Goal: Task Accomplishment & Management: Complete application form

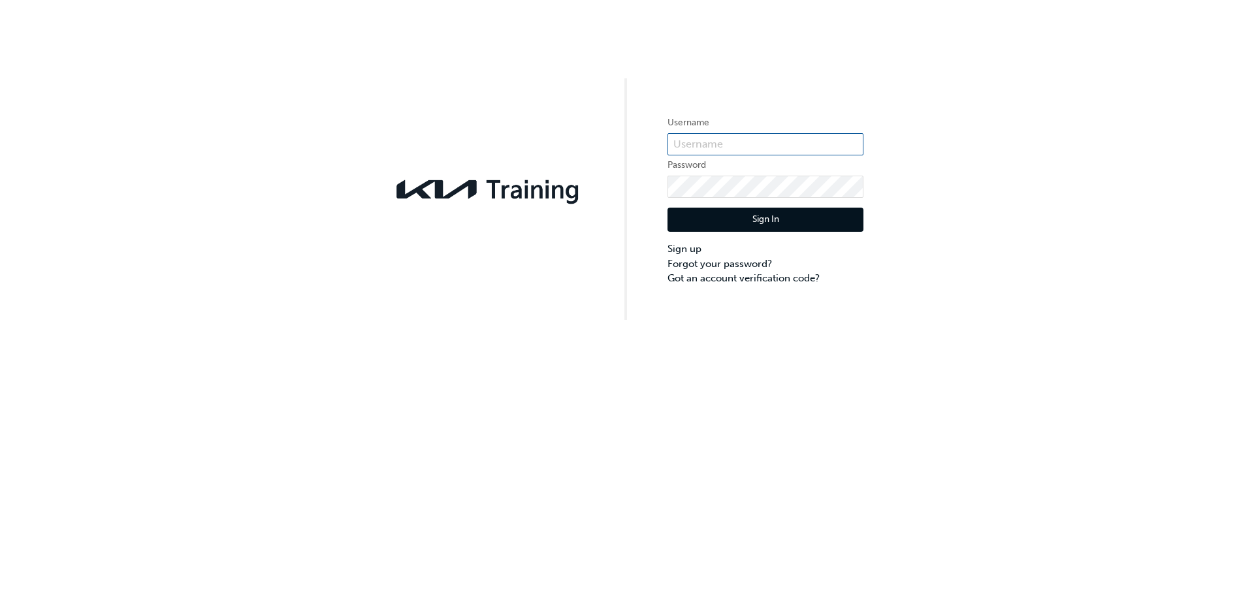
click at [762, 154] on input "text" at bounding box center [766, 144] width 196 height 22
type input "Harrison.Norman@keystar.com.au"
click button "Sign In" at bounding box center [766, 220] width 196 height 25
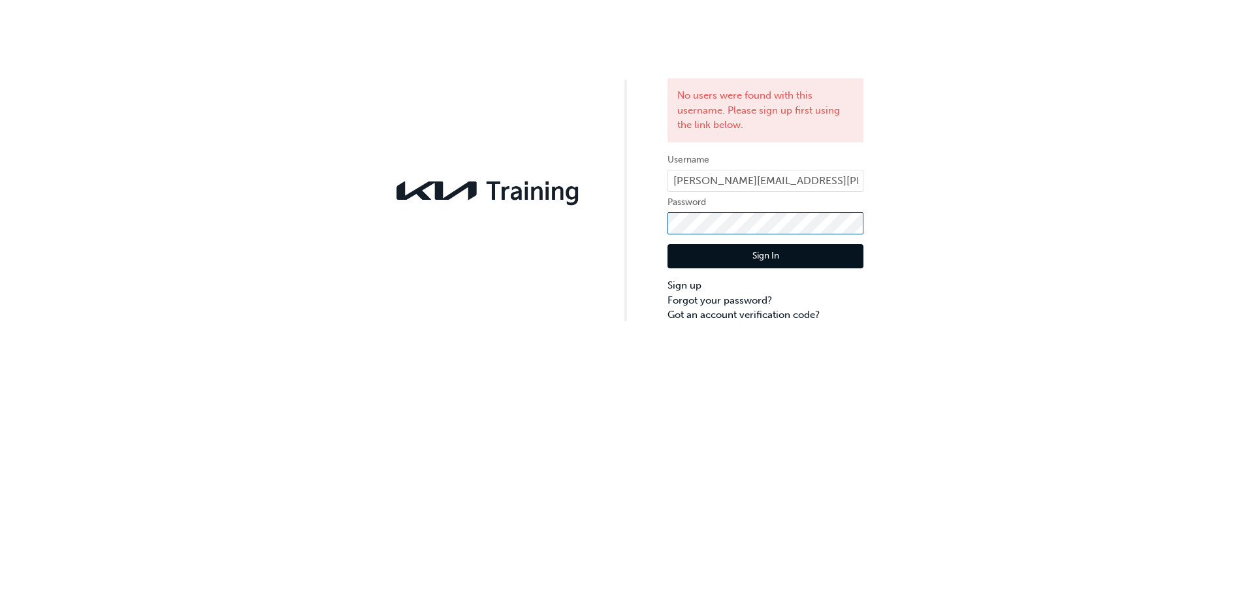
click button "Sign In" at bounding box center [766, 256] width 196 height 25
click at [924, 298] on div "No users were found with this username. Please sign up first using the link bel…" at bounding box center [627, 161] width 1254 height 323
click at [696, 285] on link "Sign up" at bounding box center [766, 285] width 196 height 15
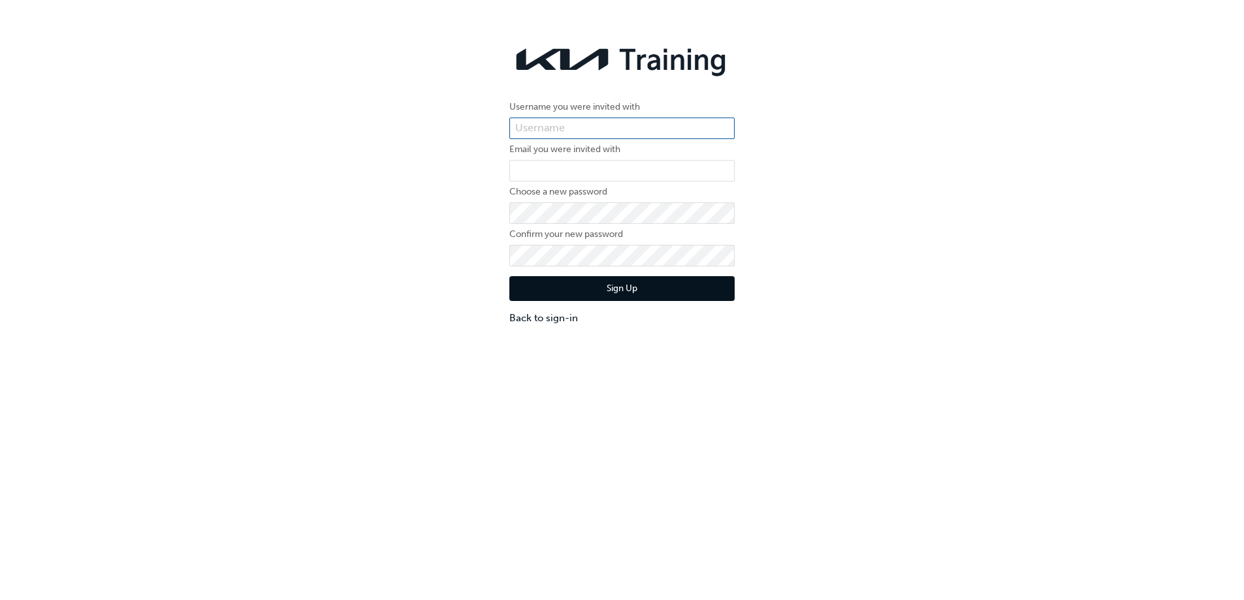
click at [599, 135] on input "text" at bounding box center [622, 129] width 225 height 22
click at [595, 131] on input "text" at bounding box center [622, 129] width 225 height 22
click at [549, 315] on link "Back to sign-in" at bounding box center [622, 318] width 225 height 15
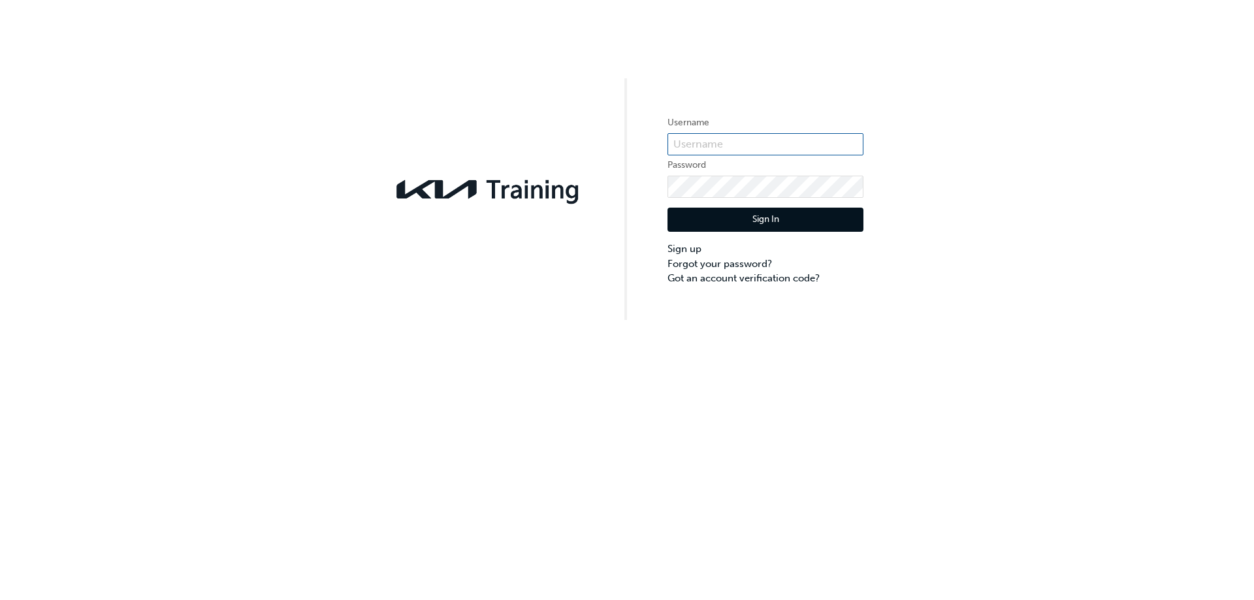
click at [790, 135] on input "text" at bounding box center [766, 144] width 196 height 22
type input "hnorman"
click button "Sign In" at bounding box center [766, 220] width 196 height 25
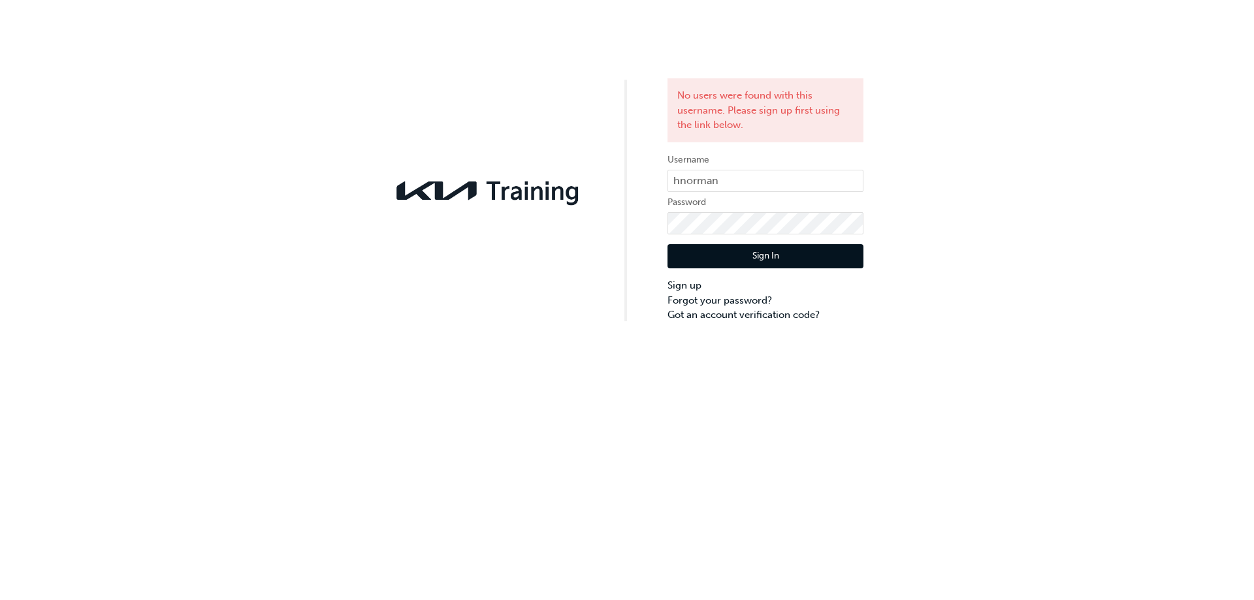
click at [794, 169] on form "Username hnorman Password Sign In Sign up Forgot your password? Got an account …" at bounding box center [766, 237] width 196 height 170
click at [764, 176] on input "hnorman" at bounding box center [766, 181] width 196 height 22
click at [684, 182] on input "Harrison.Norman@keystar.com.au" at bounding box center [766, 181] width 196 height 22
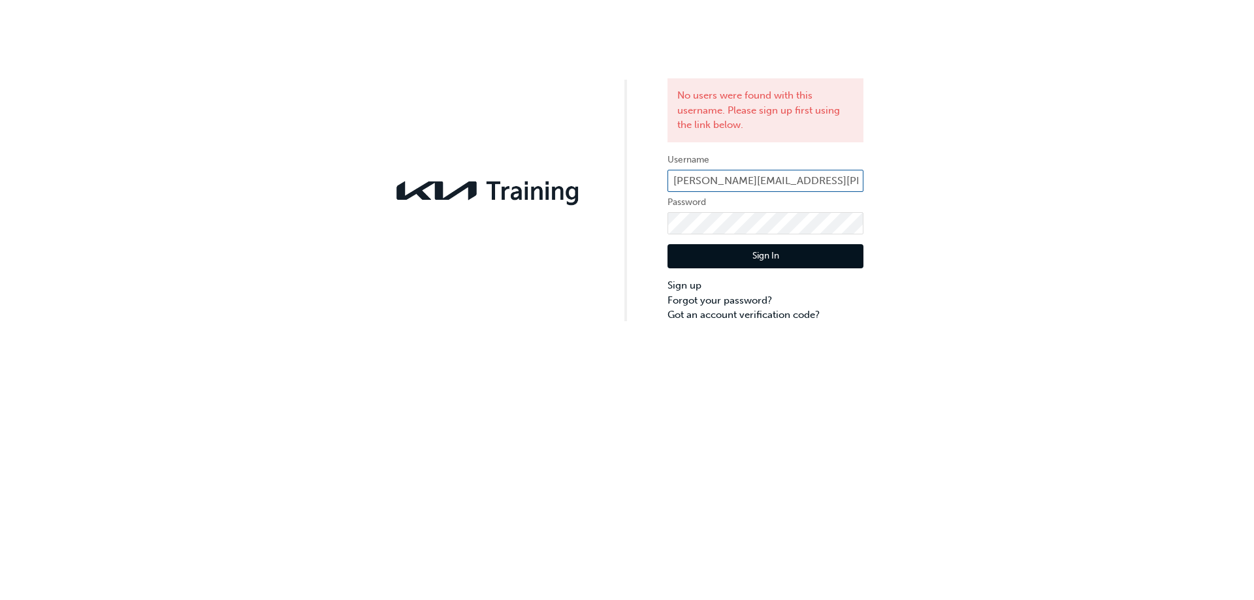
click at [678, 177] on input "Harrison.Norman@keystar.com.au" at bounding box center [766, 181] width 196 height 22
click at [722, 178] on input "harrison.Norman@keystar.com.au" at bounding box center [766, 181] width 196 height 22
type input "[PERSON_NAME][EMAIL_ADDRESS][PERSON_NAME][DOMAIN_NAME]"
click at [770, 265] on button "Sign In" at bounding box center [766, 256] width 196 height 25
click at [695, 282] on link "Sign up" at bounding box center [766, 285] width 196 height 15
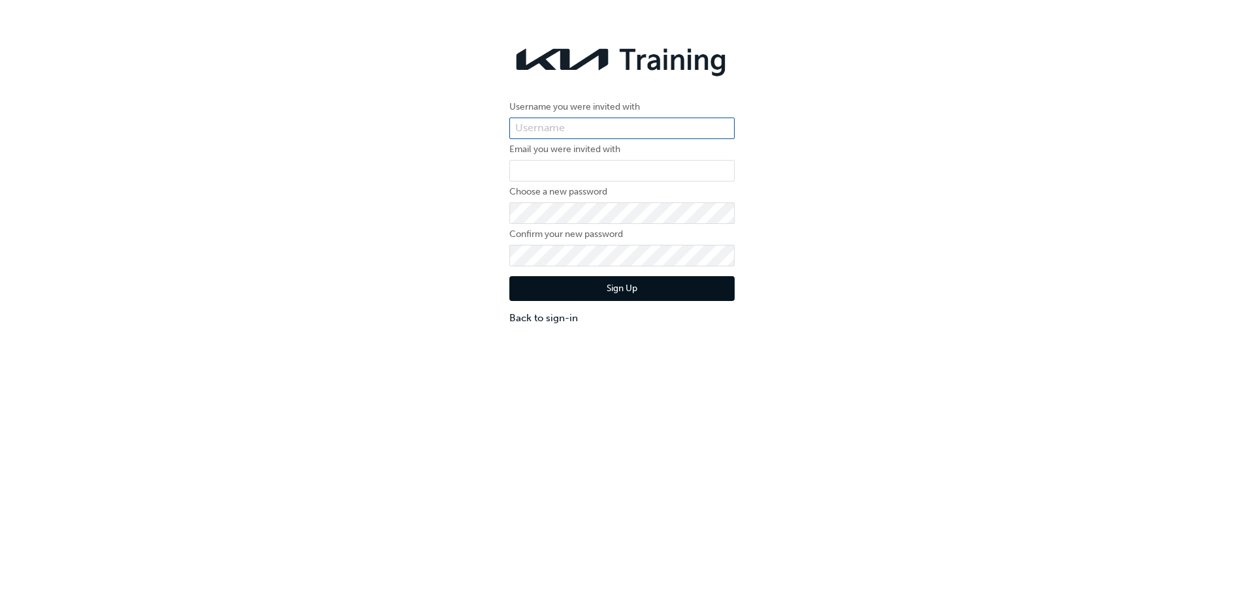
click at [549, 124] on input "text" at bounding box center [622, 129] width 225 height 22
type input "Harrison.Norman@keystar.com.au"
click at [597, 168] on input "email" at bounding box center [622, 171] width 225 height 22
type input "[PERSON_NAME][EMAIL_ADDRESS][PERSON_NAME][DOMAIN_NAME]"
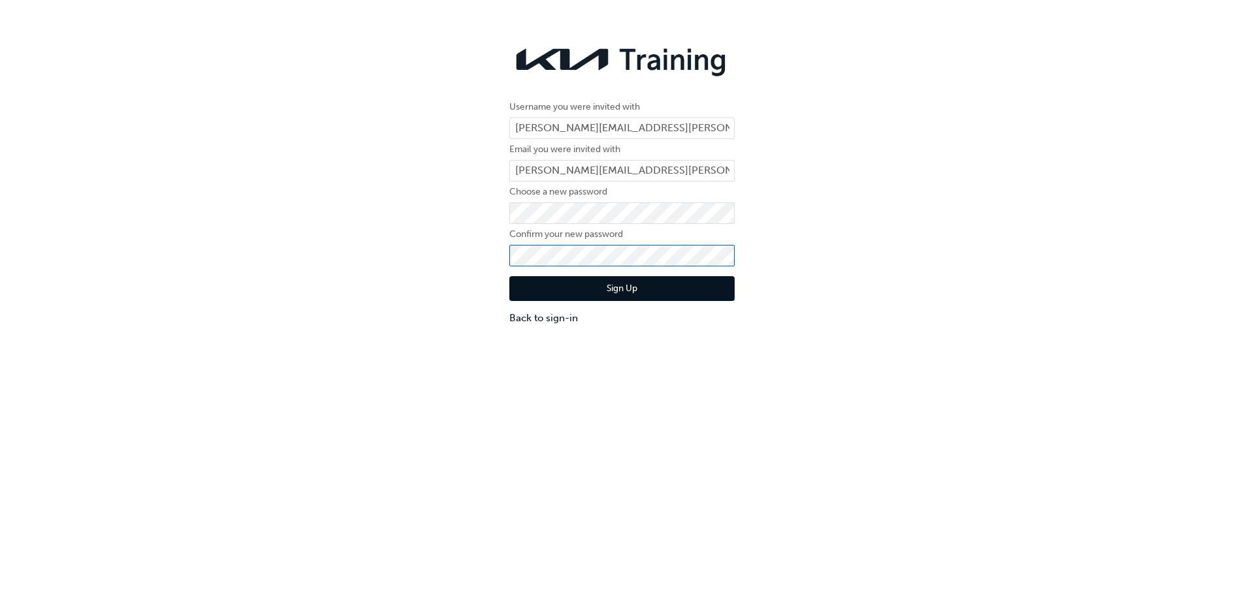
click button "Sign Up" at bounding box center [622, 288] width 225 height 25
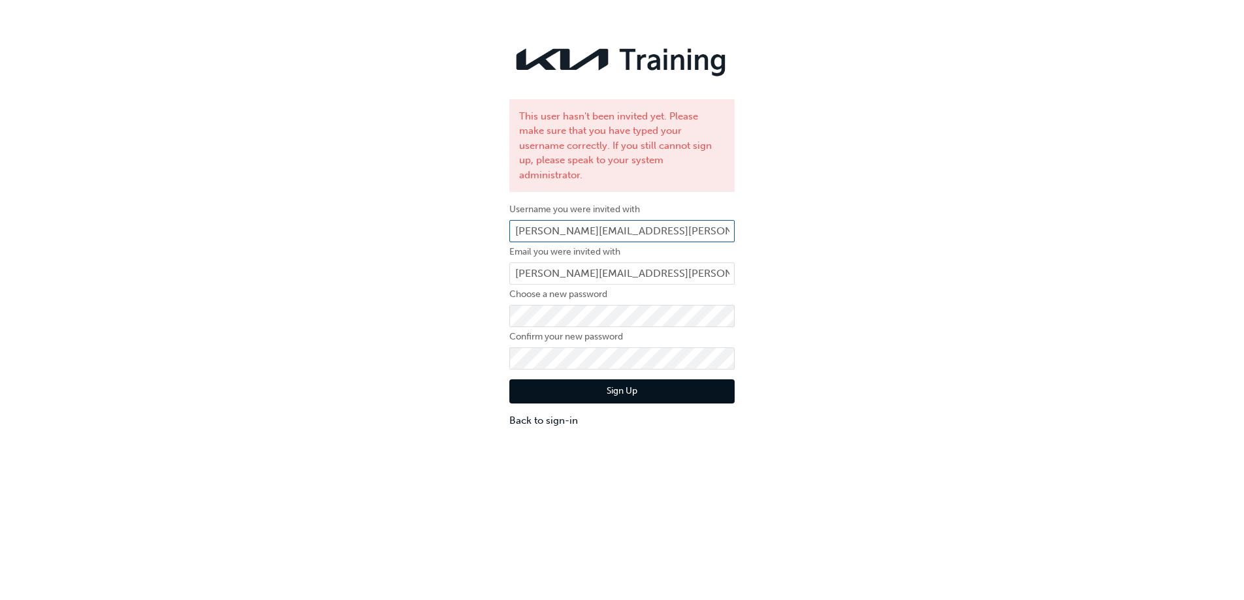
click at [606, 220] on input "Harrison.Norman@keystar.com.au" at bounding box center [622, 231] width 225 height 22
type input "hnorman"
click at [609, 380] on button "Sign Up" at bounding box center [622, 392] width 225 height 25
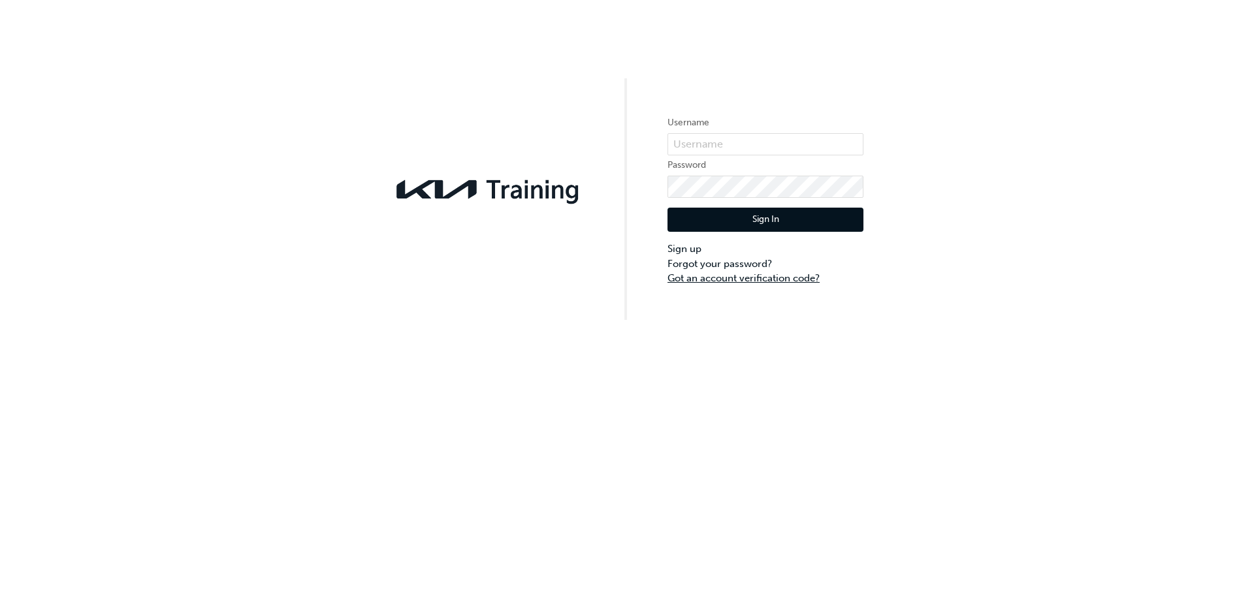
click at [726, 277] on link "Got an account verification code?" at bounding box center [766, 278] width 196 height 15
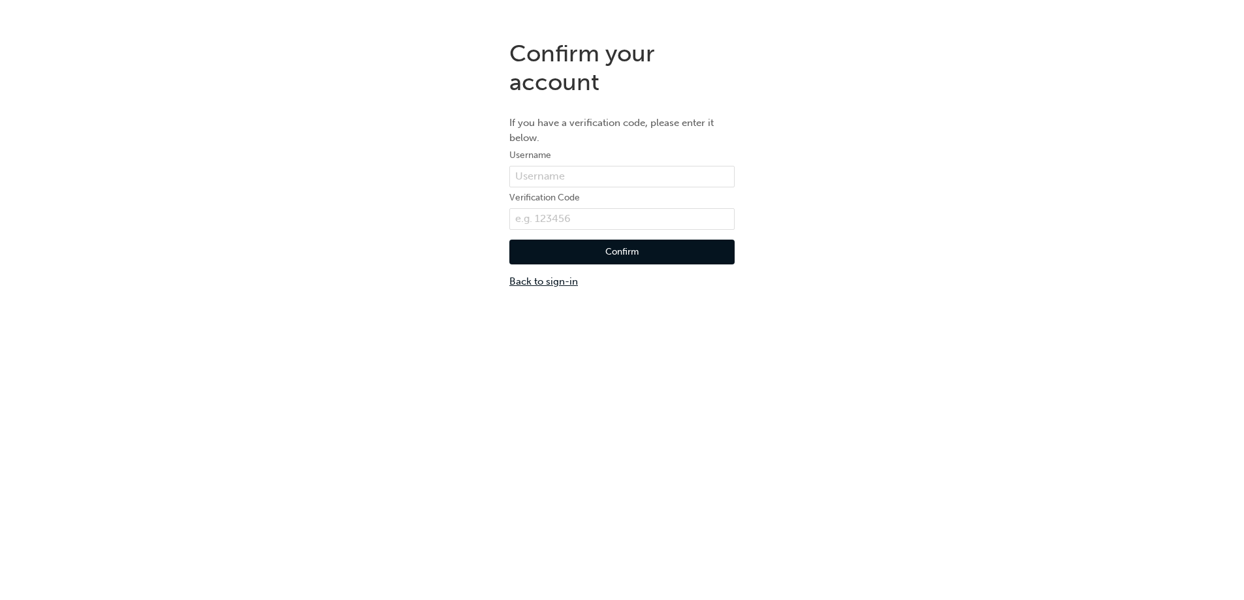
click at [531, 279] on link "Back to sign-in" at bounding box center [622, 281] width 225 height 15
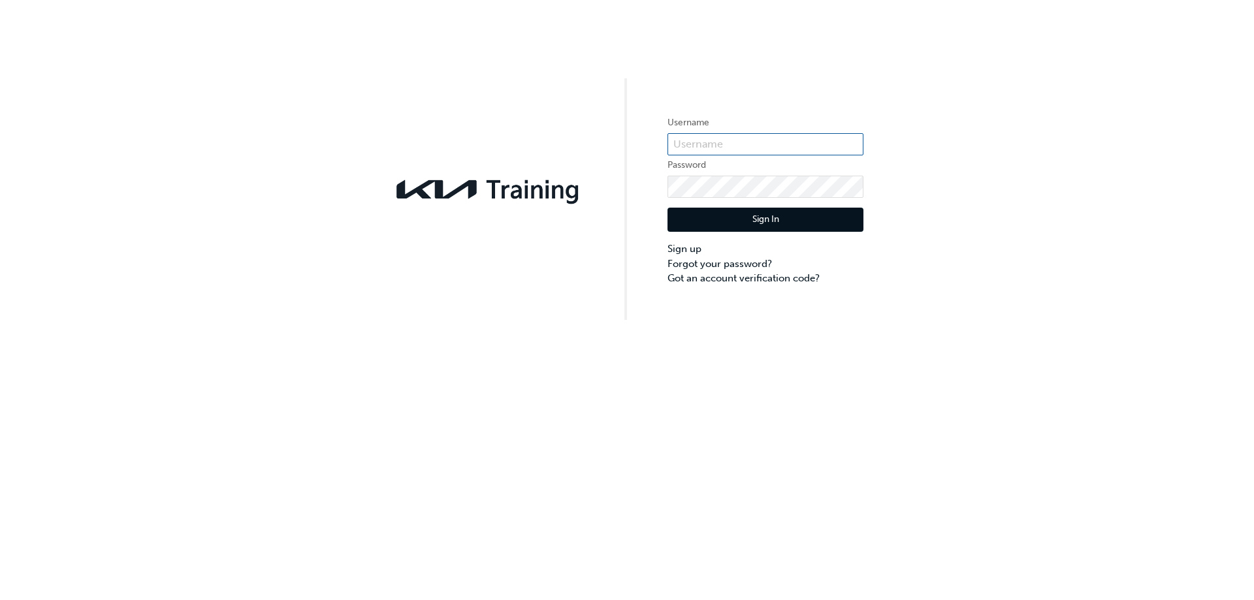
click at [738, 142] on input "text" at bounding box center [766, 144] width 196 height 22
click at [896, 97] on div "Username Password Sign In Sign up Forgot your password? Got an account verifica…" at bounding box center [627, 160] width 1254 height 320
click at [694, 159] on label "Password" at bounding box center [766, 165] width 196 height 16
click at [698, 147] on input "text" at bounding box center [766, 144] width 196 height 22
paste input "KAU8406J8"
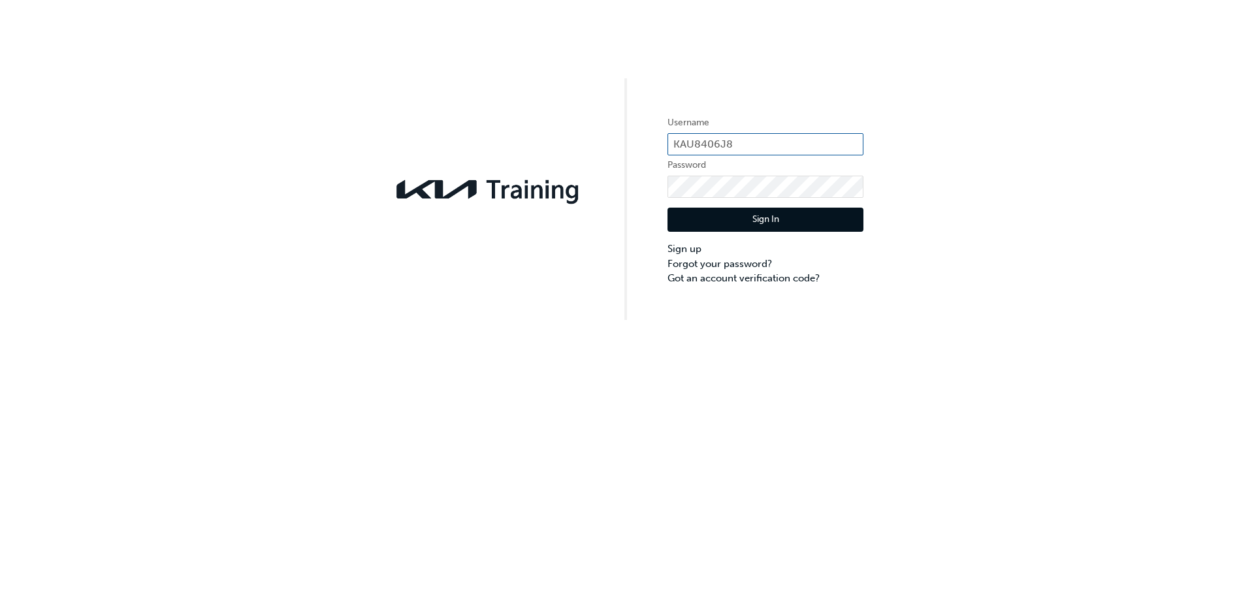
type input "KAU8406J8"
click at [777, 225] on button "Sign In" at bounding box center [766, 220] width 196 height 25
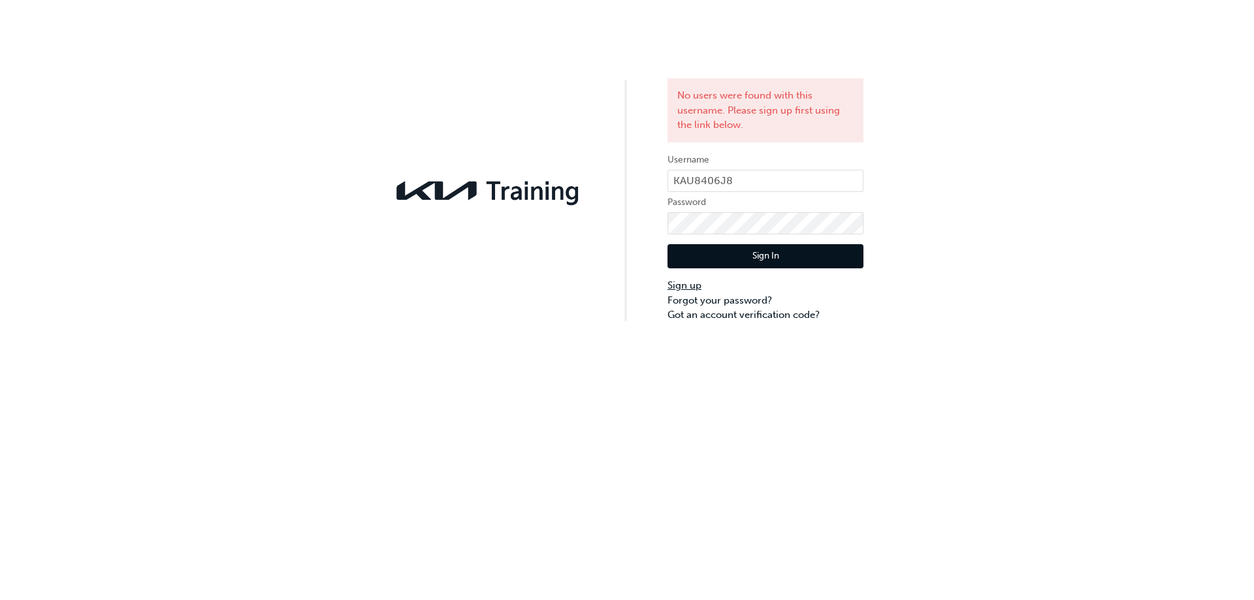
click at [699, 285] on link "Sign up" at bounding box center [766, 285] width 196 height 15
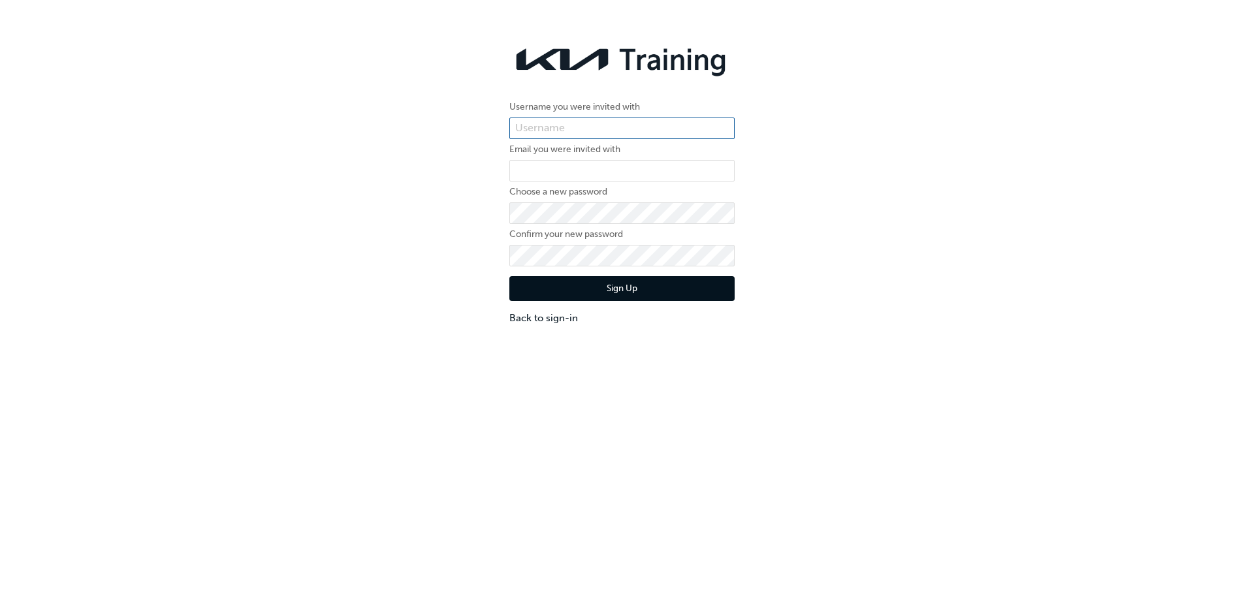
click at [592, 122] on input "text" at bounding box center [622, 129] width 225 height 22
click at [590, 125] on input "text" at bounding box center [622, 129] width 225 height 22
paste input "KAU8406J8"
type input "KAU8406J8"
click at [562, 172] on input "email" at bounding box center [622, 171] width 225 height 22
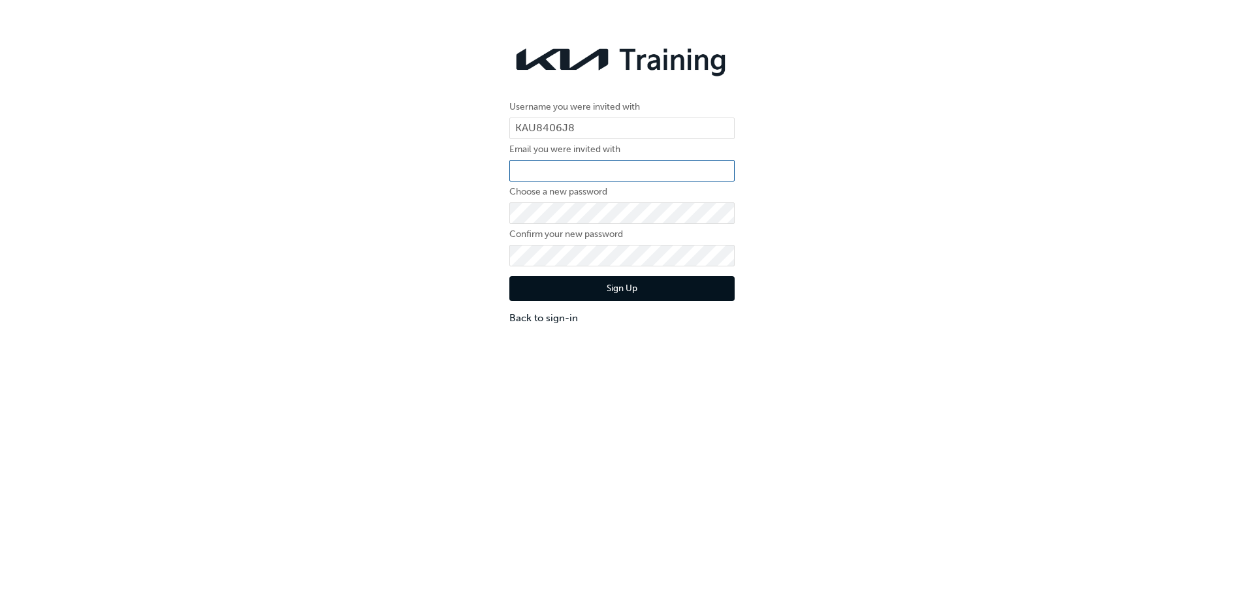
type input "[PERSON_NAME][EMAIL_ADDRESS][PERSON_NAME][DOMAIN_NAME]"
click at [616, 282] on button "Sign Up" at bounding box center [622, 288] width 225 height 25
